Goal: Information Seeking & Learning: Learn about a topic

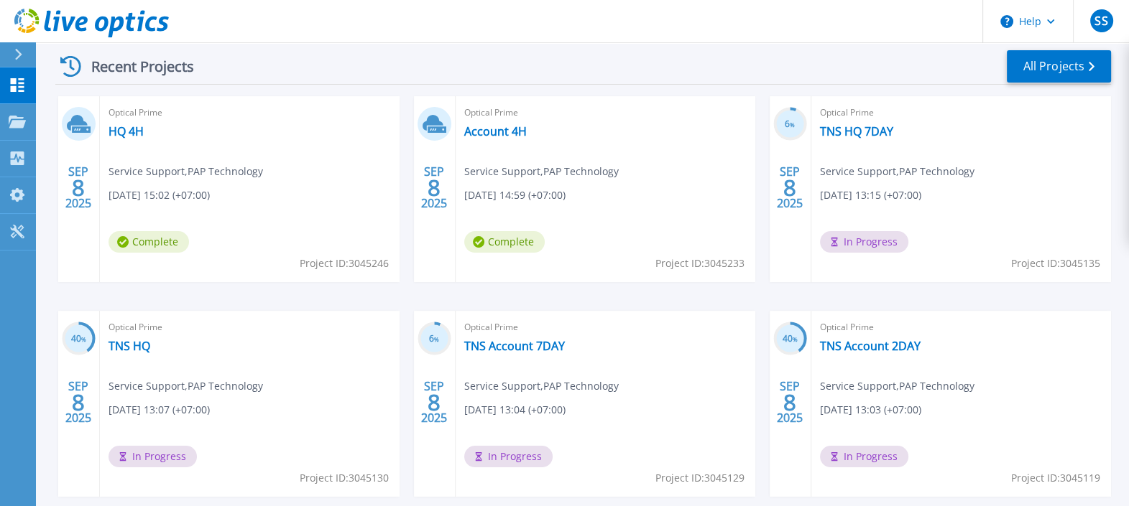
scroll to position [110, 0]
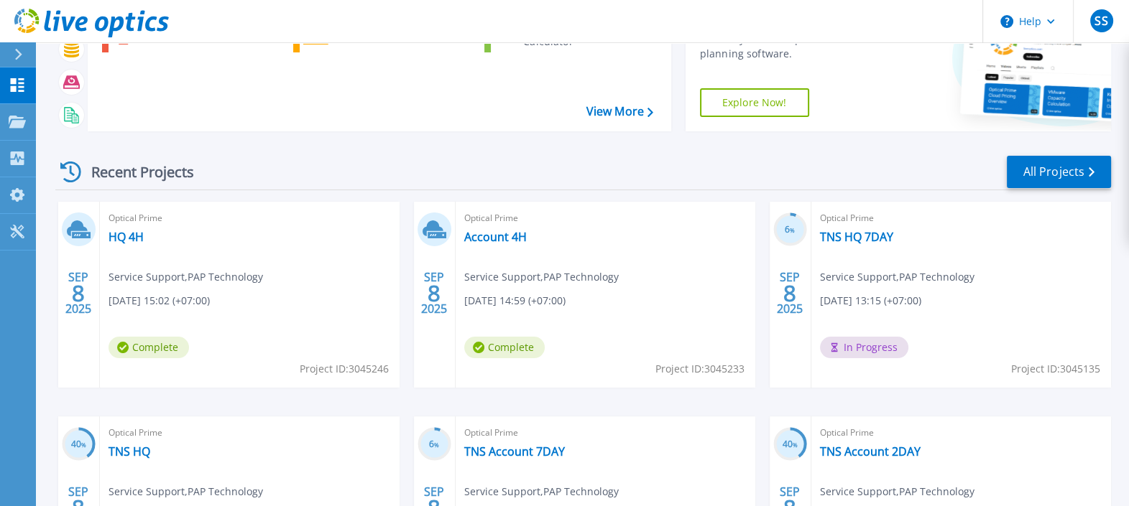
click at [141, 349] on span "Complete" at bounding box center [148, 348] width 80 height 22
click at [119, 236] on link "HQ 4H" at bounding box center [125, 237] width 35 height 14
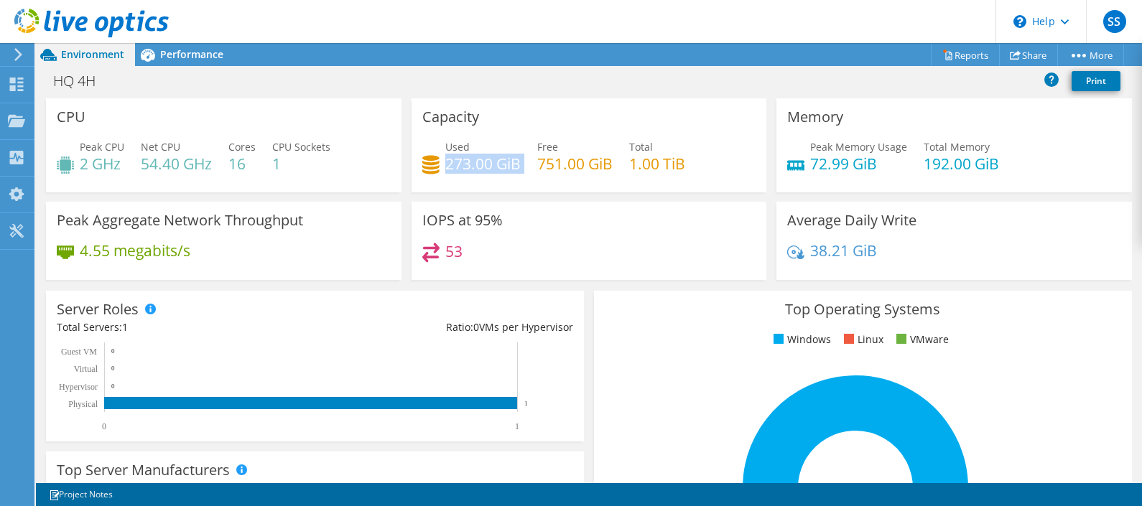
drag, startPoint x: 441, startPoint y: 166, endPoint x: 517, endPoint y: 166, distance: 75.4
click at [517, 166] on div "Used 273.00 GiB Free 751.00 GiB Total 1.00 TiB" at bounding box center [589, 162] width 334 height 47
click at [194, 66] on div "HQ 4H Print" at bounding box center [589, 82] width 1106 height 32
click at [190, 60] on span "Performance" at bounding box center [191, 54] width 63 height 14
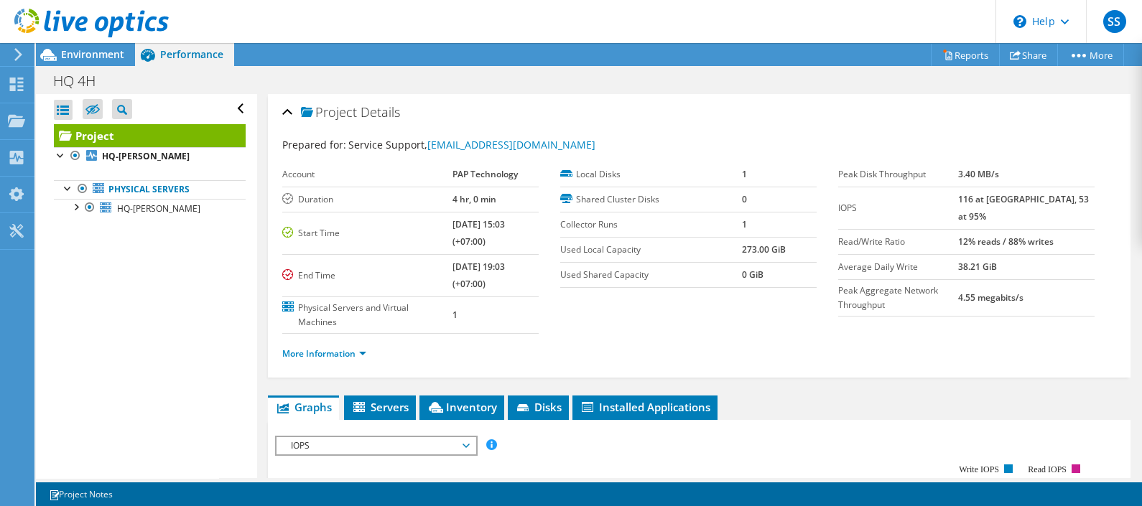
drag, startPoint x: 981, startPoint y: 172, endPoint x: 1029, endPoint y: 172, distance: 48.9
click at [1029, 172] on tr "Peak Disk Throughput 3.40 MB/s" at bounding box center [966, 174] width 256 height 25
click at [158, 191] on link "Physical Servers" at bounding box center [150, 189] width 192 height 19
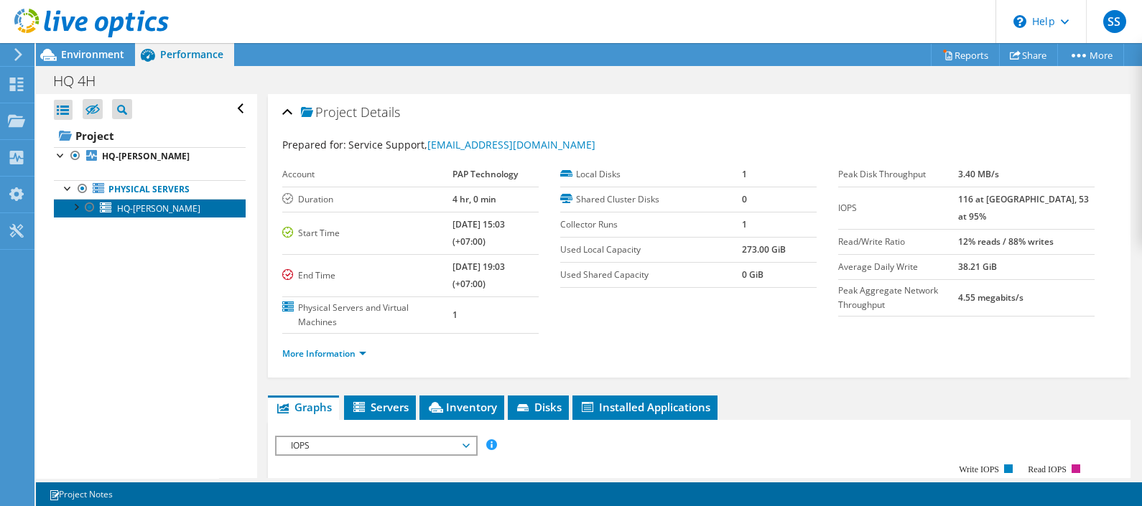
click at [151, 207] on span "HQ-[PERSON_NAME]" at bounding box center [158, 209] width 83 height 12
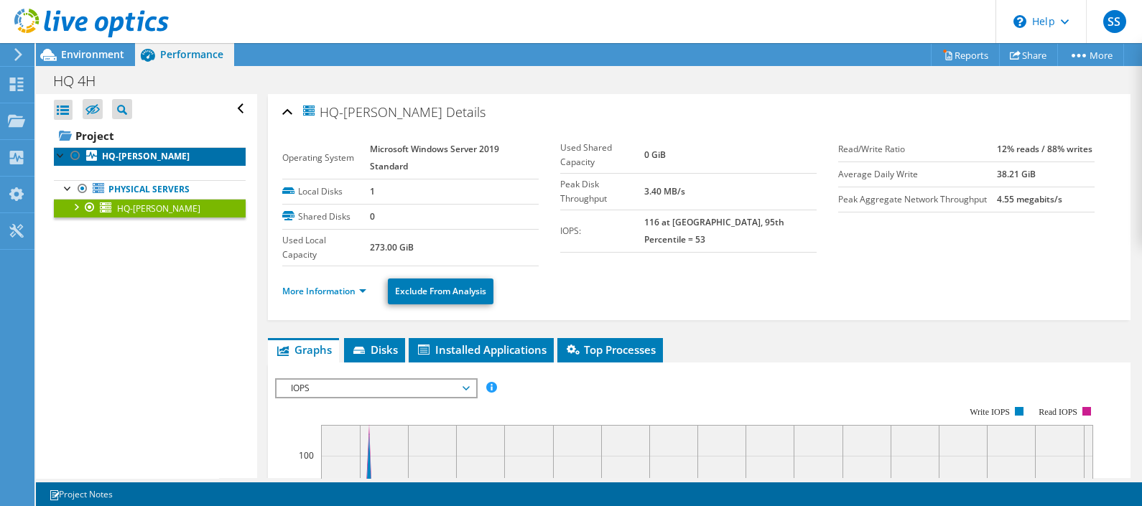
click at [136, 162] on b "HQ-[PERSON_NAME]" at bounding box center [146, 156] width 88 height 12
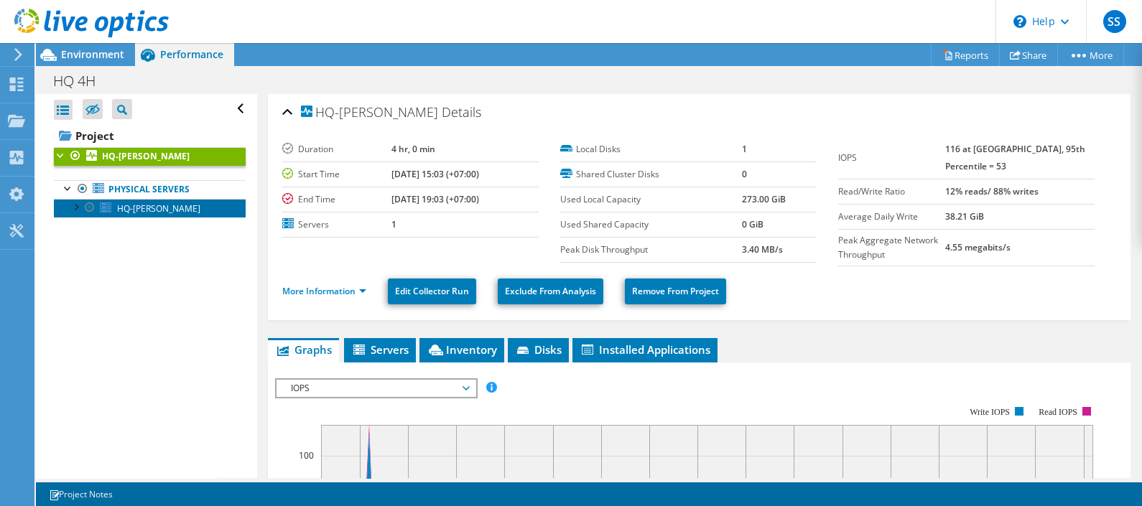
click at [149, 209] on span "HQ-[PERSON_NAME]" at bounding box center [158, 209] width 83 height 12
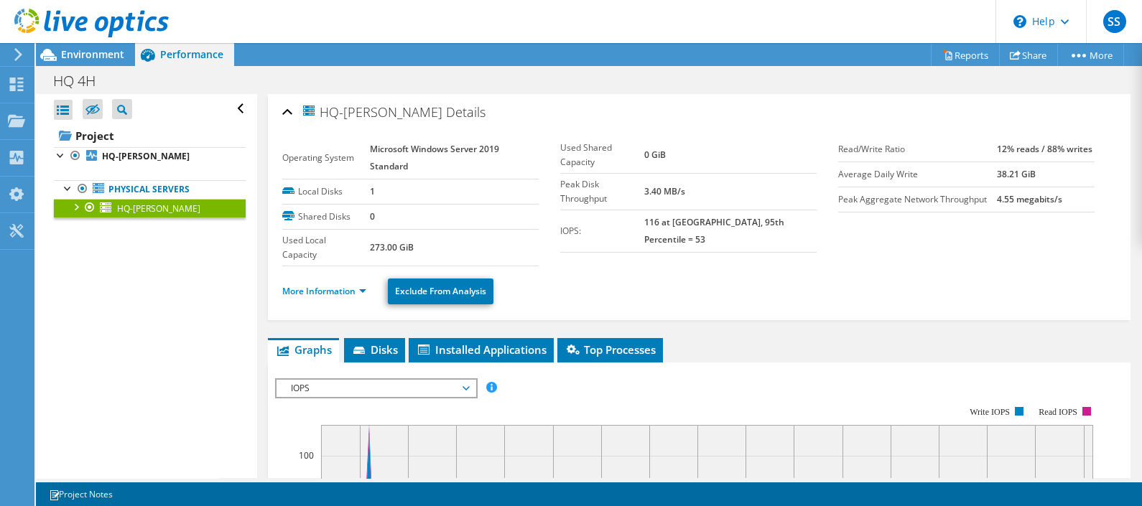
click at [75, 202] on div at bounding box center [75, 206] width 14 height 14
click at [151, 226] on link "0 C: D:" at bounding box center [150, 227] width 192 height 19
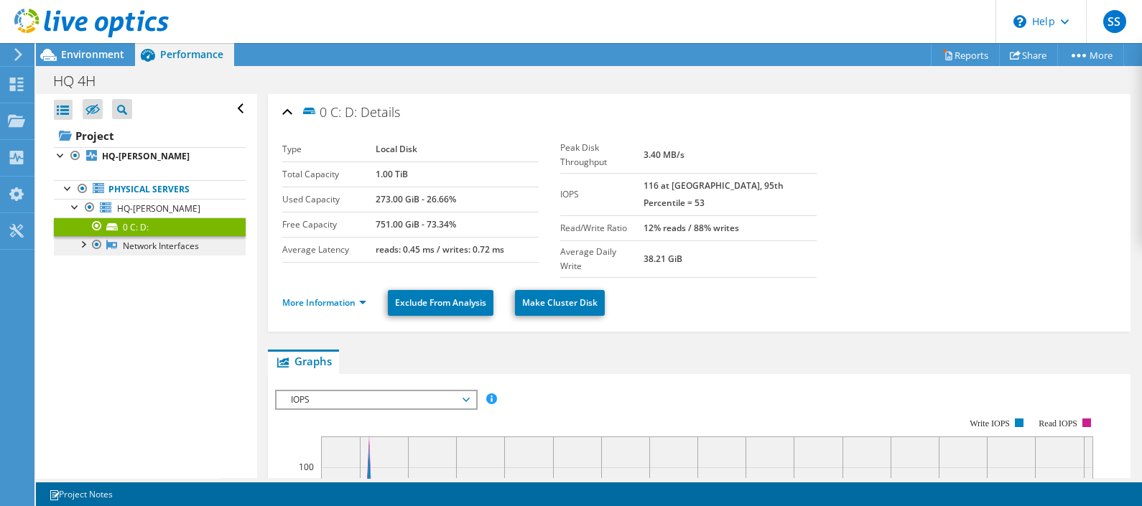
click at [152, 249] on link "Network Interfaces" at bounding box center [150, 245] width 192 height 19
click at [75, 244] on div at bounding box center [82, 243] width 14 height 14
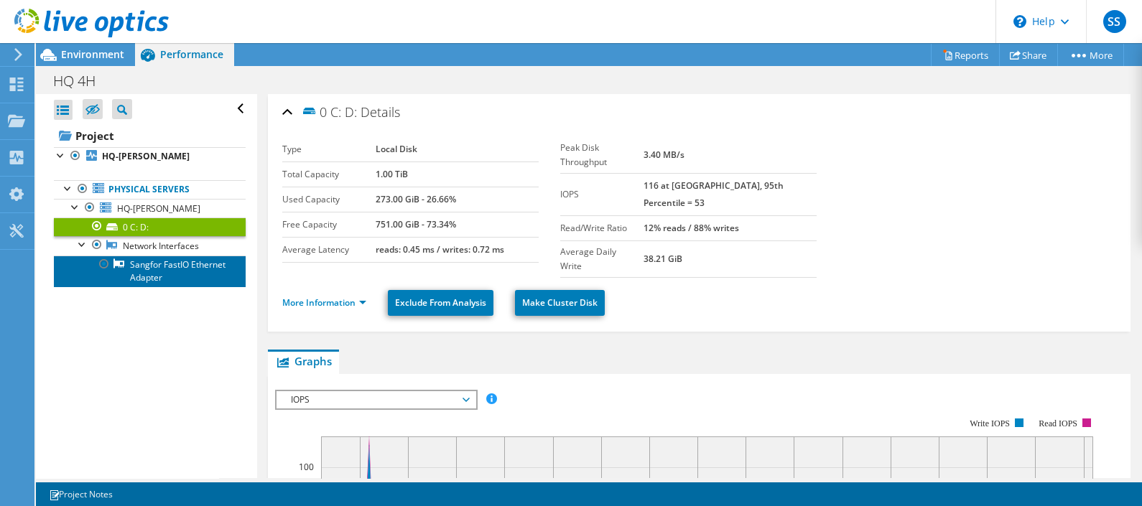
click at [174, 280] on link "Sangfor FastIO Ethernet Adapter" at bounding box center [150, 272] width 192 height 32
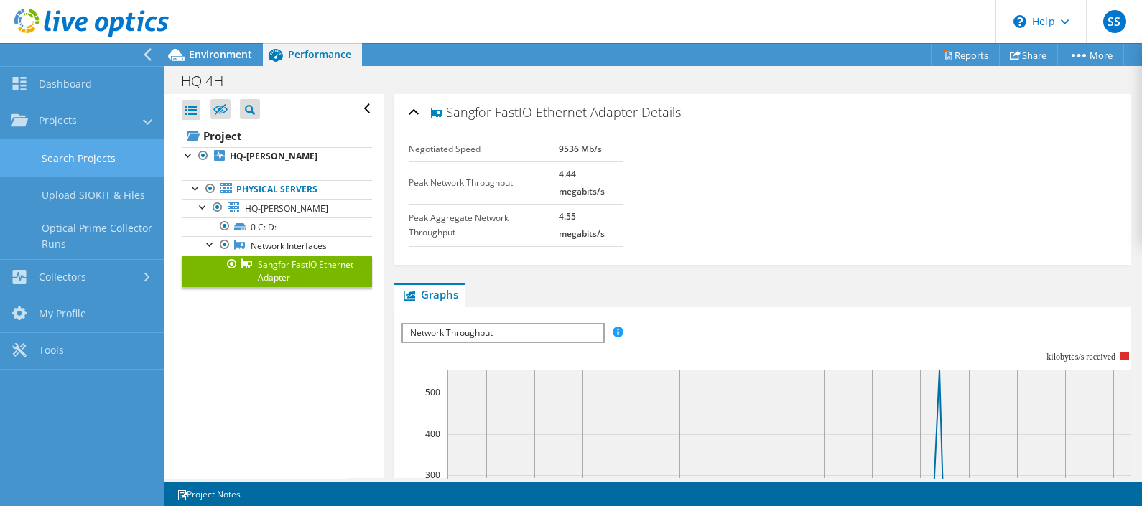
click at [80, 165] on link "Search Projects" at bounding box center [82, 158] width 164 height 37
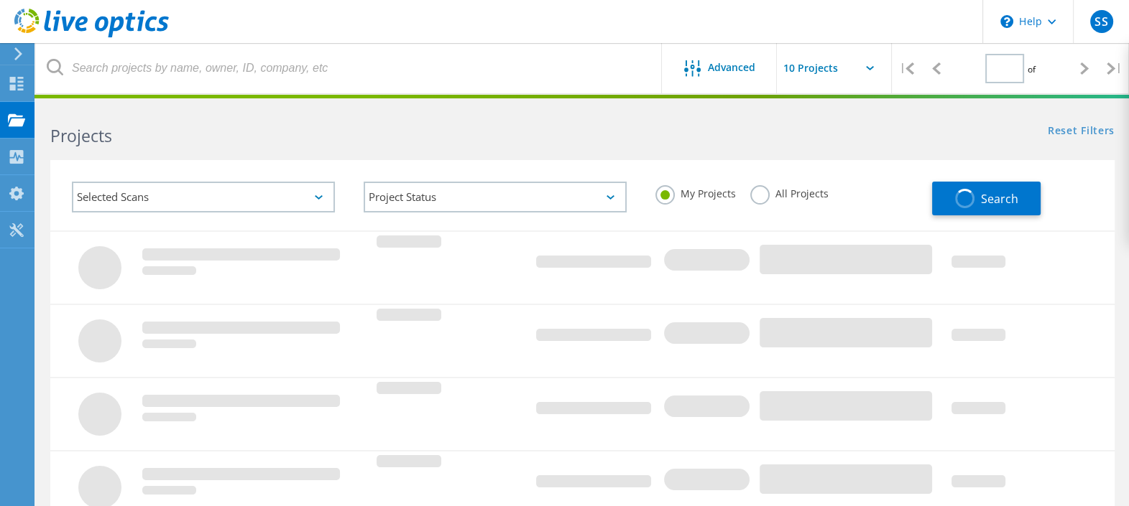
type input "1"
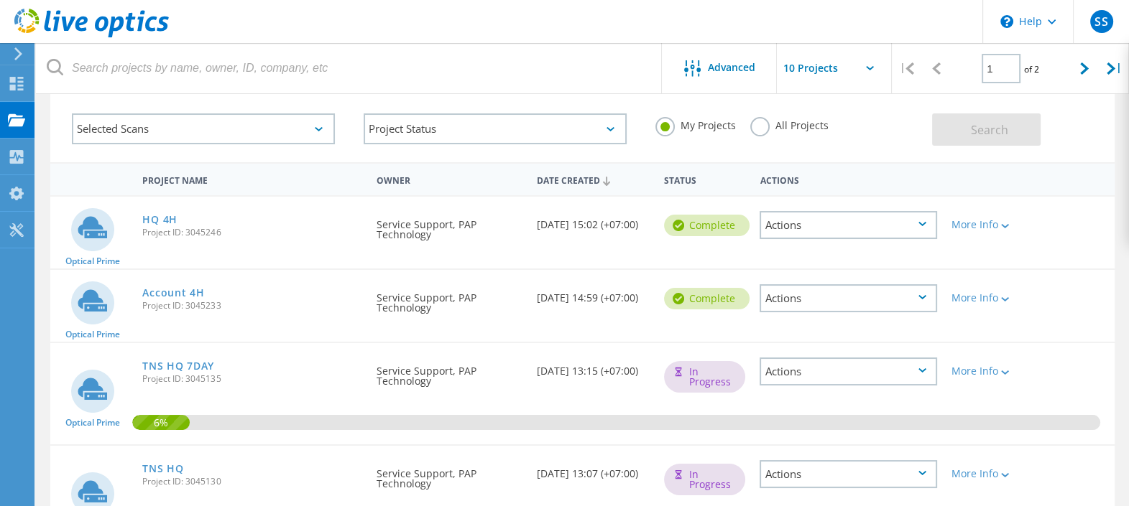
scroll to position [89, 0]
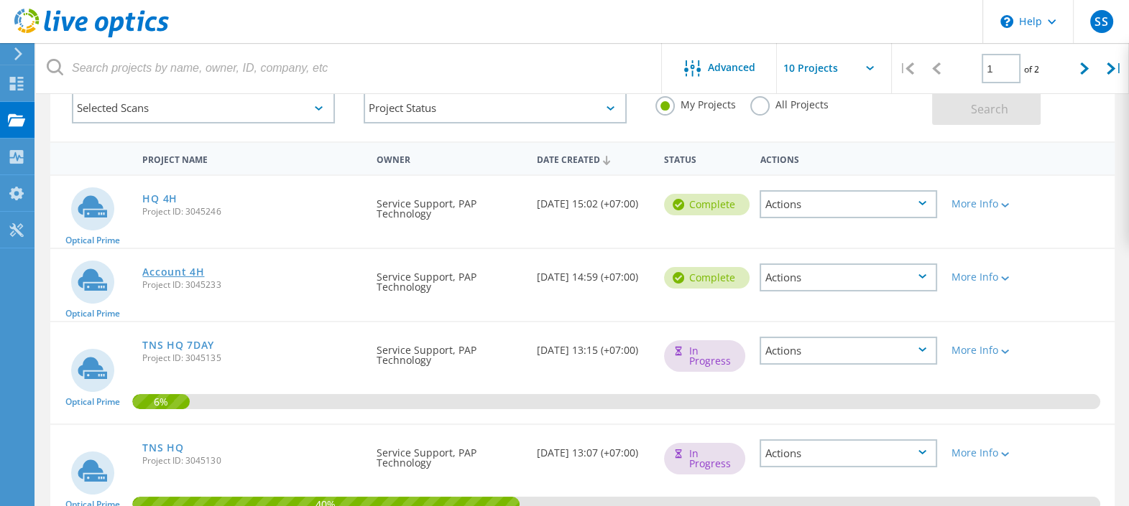
click at [182, 267] on link "Account 4H" at bounding box center [173, 272] width 62 height 10
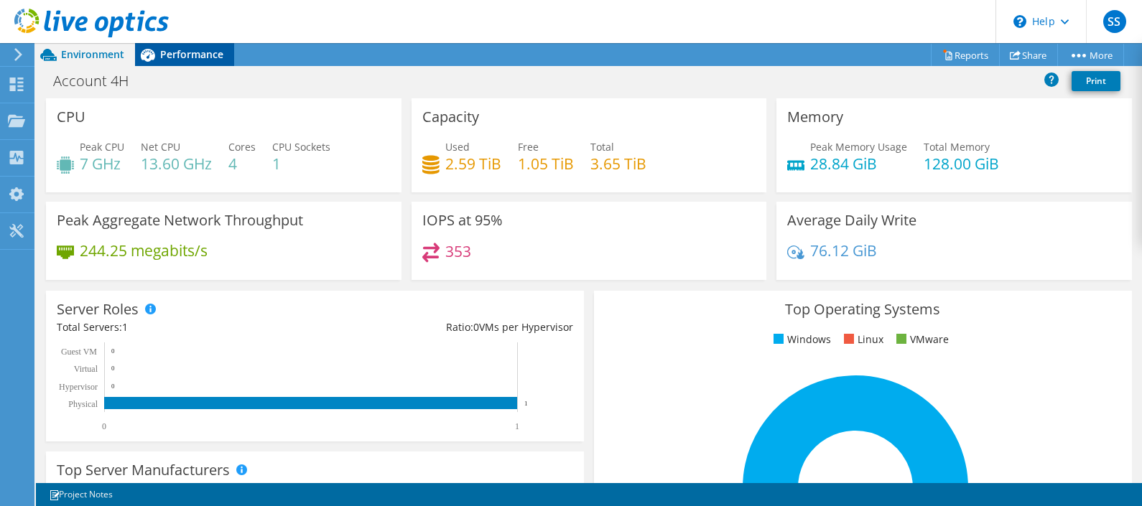
click at [183, 52] on span "Performance" at bounding box center [191, 54] width 63 height 14
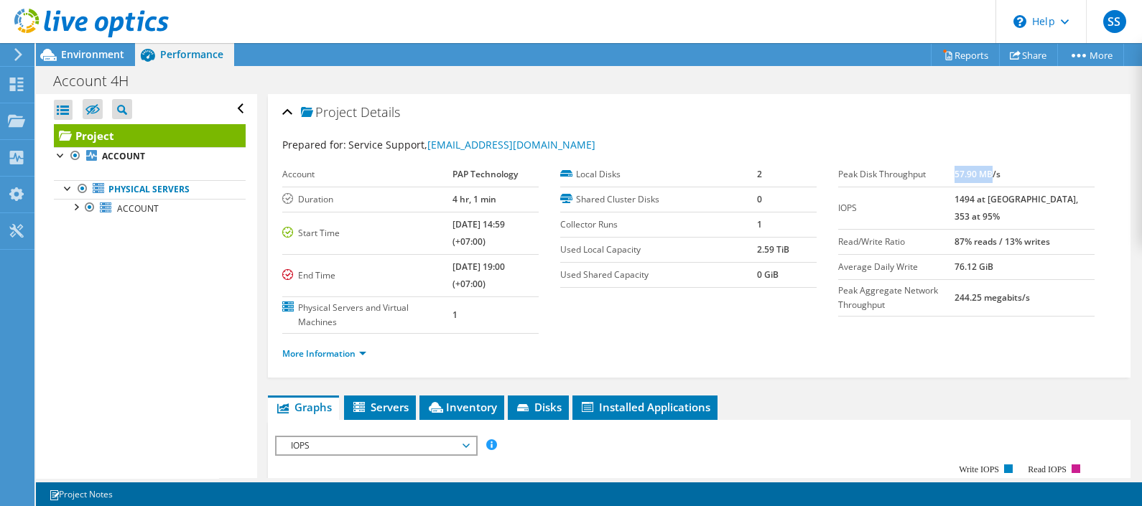
drag, startPoint x: 982, startPoint y: 172, endPoint x: 1017, endPoint y: 172, distance: 34.5
click at [1001, 172] on b "57.90 MB/s" at bounding box center [978, 174] width 46 height 12
drag, startPoint x: 1012, startPoint y: 172, endPoint x: 953, endPoint y: 195, distance: 63.9
click at [953, 195] on td "IOPS" at bounding box center [896, 208] width 116 height 42
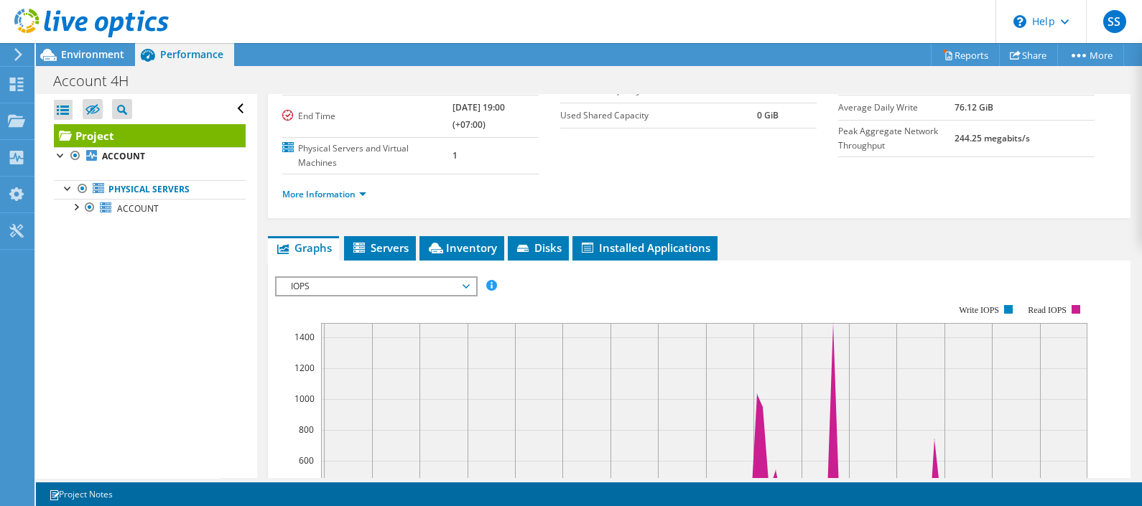
scroll to position [97, 0]
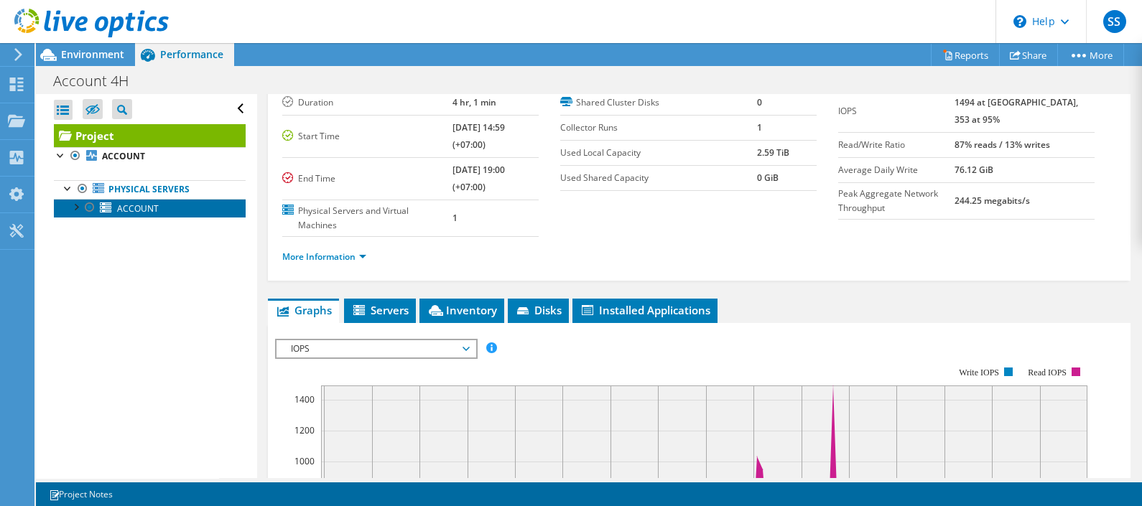
click at [120, 210] on span "ACCOUNT" at bounding box center [138, 209] width 42 height 12
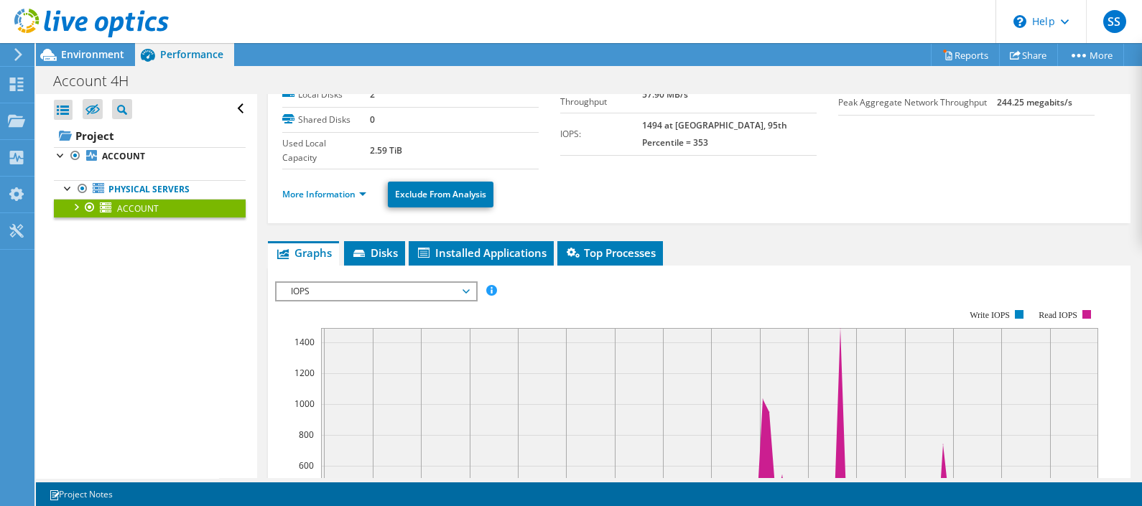
click at [74, 205] on div at bounding box center [75, 206] width 14 height 14
click at [136, 262] on link "Network Interfaces" at bounding box center [150, 265] width 192 height 19
click at [81, 269] on div at bounding box center [82, 263] width 14 height 14
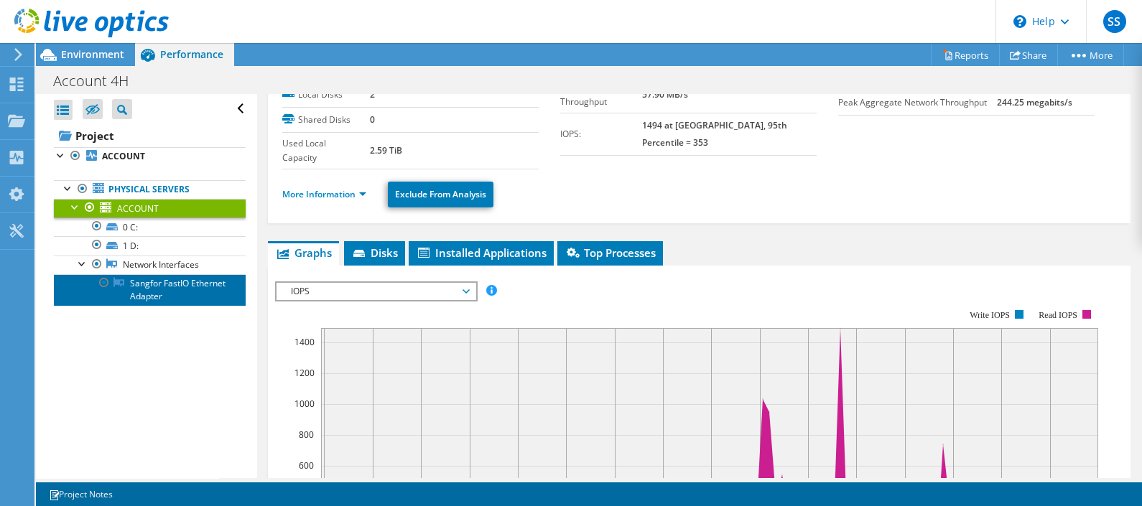
click at [161, 302] on link "Sangfor FastIO Ethernet Adapter" at bounding box center [150, 290] width 192 height 32
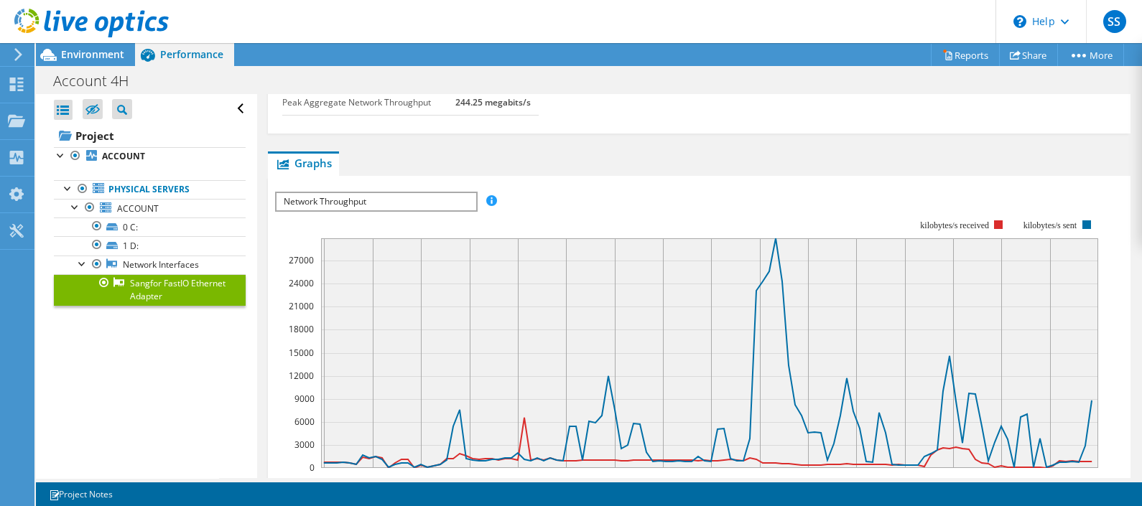
scroll to position [7, 0]
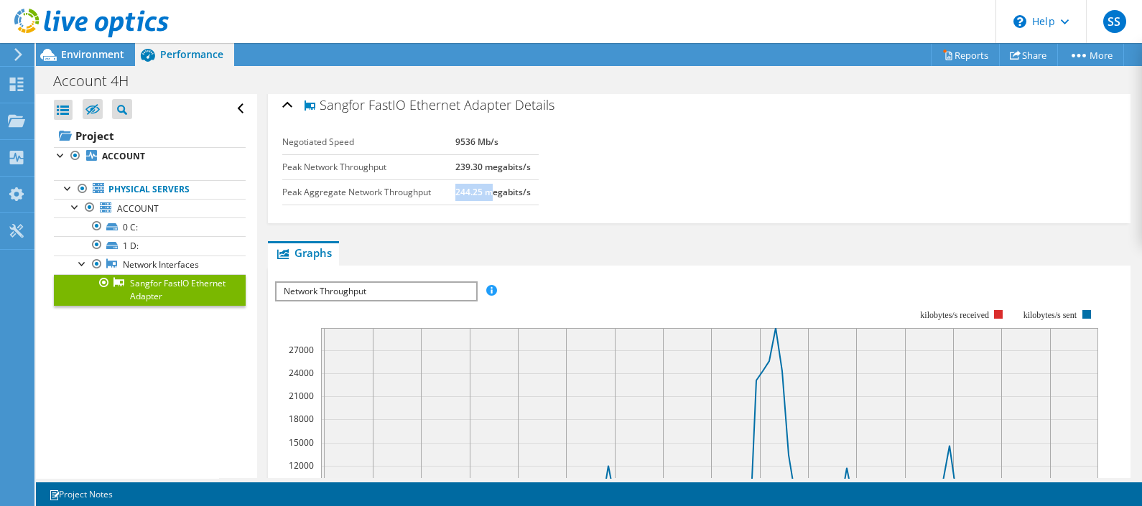
drag, startPoint x: 452, startPoint y: 191, endPoint x: 487, endPoint y: 191, distance: 35.2
click at [487, 191] on b "244.25 megabits/s" at bounding box center [492, 192] width 75 height 12
drag, startPoint x: 487, startPoint y: 191, endPoint x: 524, endPoint y: 165, distance: 45.4
click at [524, 165] on b "239.30 megabits/s" at bounding box center [492, 167] width 75 height 12
drag, startPoint x: 524, startPoint y: 165, endPoint x: 637, endPoint y: 189, distance: 114.6
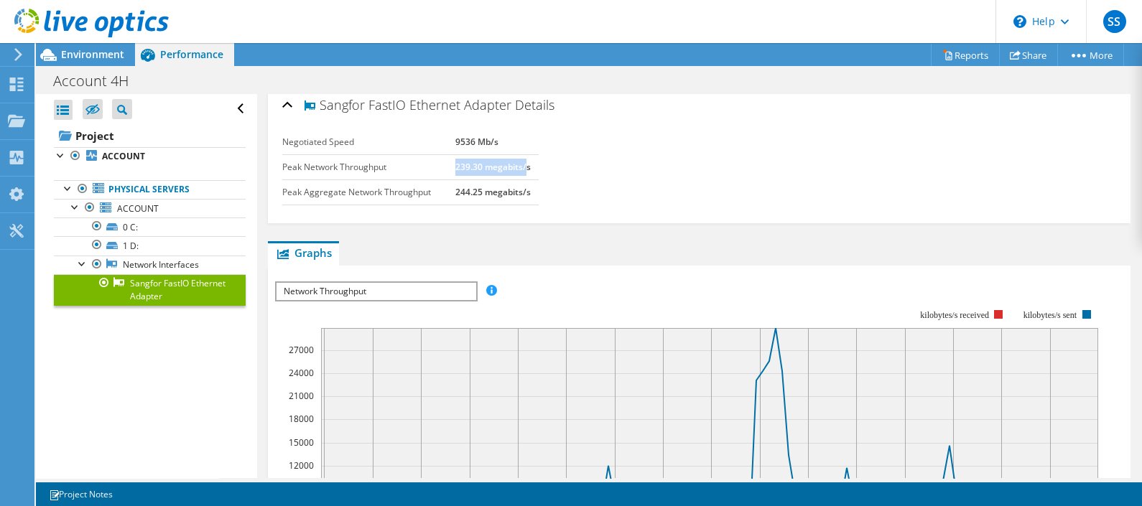
click at [637, 189] on div "Negotiated Speed 9536 Mb/s Peak Network Throughput 239.30 megabits/s Peak Aggre…" at bounding box center [699, 175] width 834 height 90
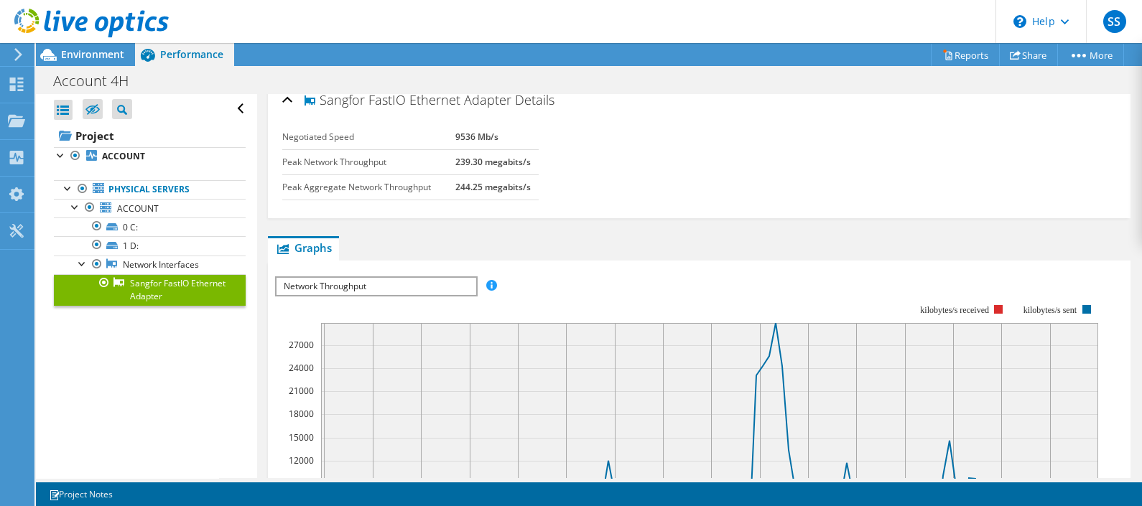
scroll to position [0, 0]
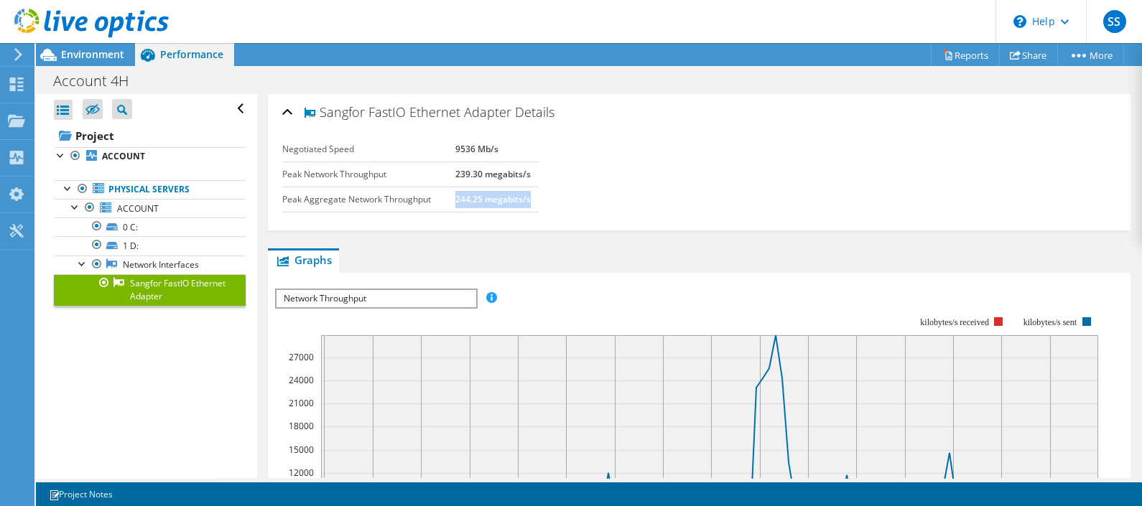
drag, startPoint x: 453, startPoint y: 193, endPoint x: 528, endPoint y: 194, distance: 75.4
click at [528, 194] on td "244.25 megabits/s" at bounding box center [496, 199] width 83 height 25
drag, startPoint x: 545, startPoint y: 194, endPoint x: 632, endPoint y: 189, distance: 87.1
click at [632, 189] on div "Negotiated Speed 9536 Mb/s Peak Network Throughput 239.30 megabits/s Peak Aggre…" at bounding box center [699, 165] width 834 height 57
